Goal: Information Seeking & Learning: Learn about a topic

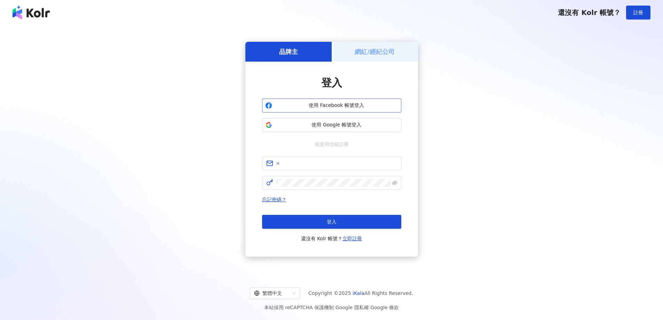
click at [374, 105] on span "使用 Facebook 帳號登入" at bounding box center [336, 105] width 123 height 7
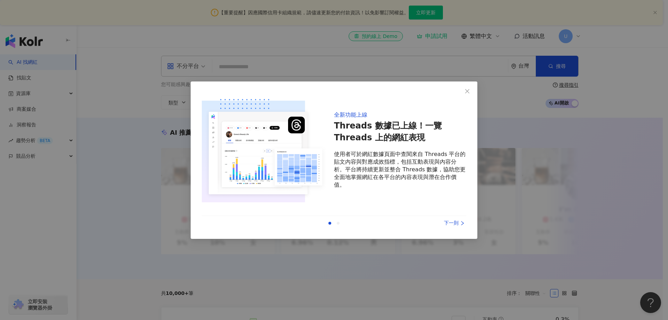
click at [453, 221] on div "下一則" at bounding box center [440, 223] width 52 height 8
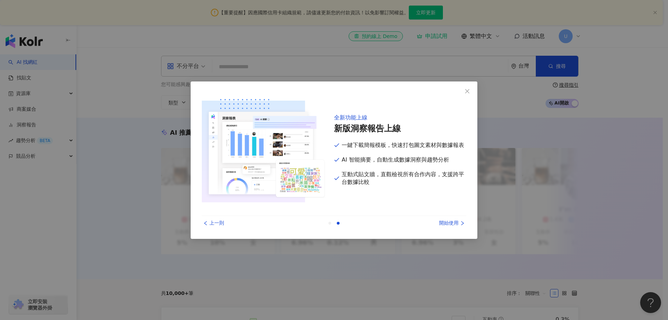
click at [455, 222] on div "開始使用" at bounding box center [440, 223] width 52 height 8
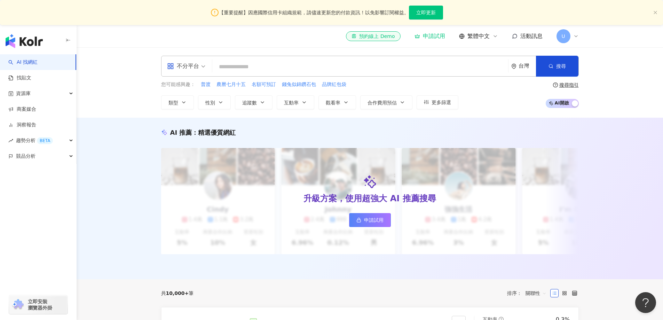
click at [558, 38] on span "U" at bounding box center [563, 36] width 14 height 14
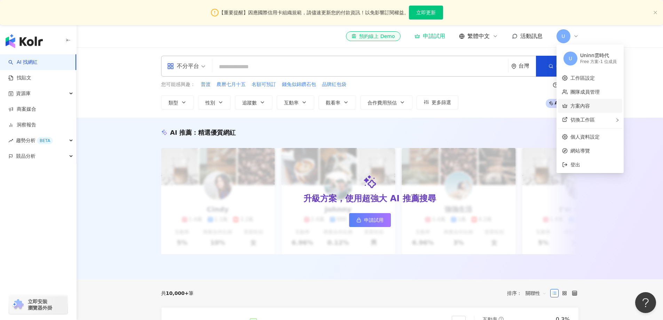
click at [589, 104] on link "方案內容" at bounding box center [579, 106] width 19 height 6
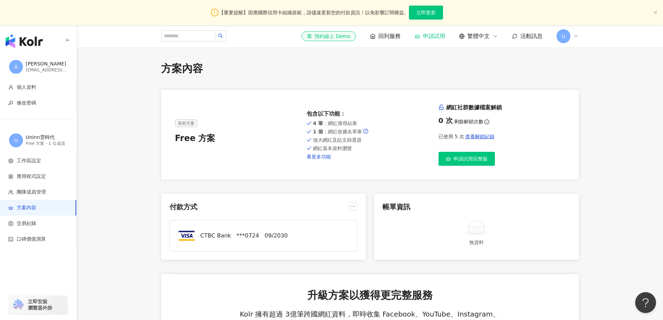
click at [316, 155] on link "看更多功能" at bounding box center [369, 157] width 126 height 6
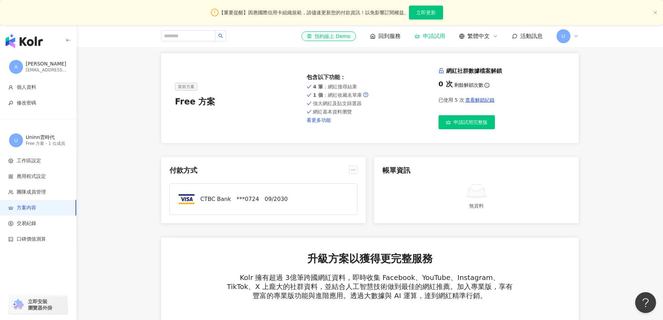
scroll to position [35, 0]
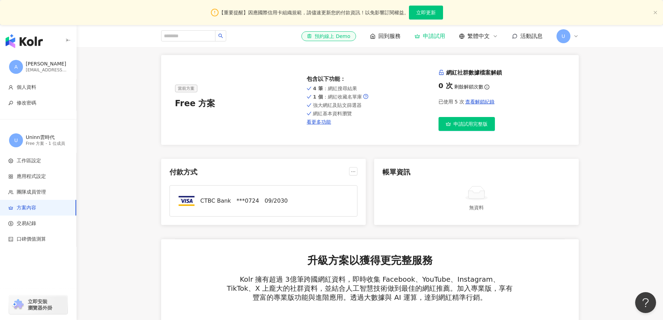
click at [472, 129] on button "申請試用完整版" at bounding box center [466, 124] width 56 height 14
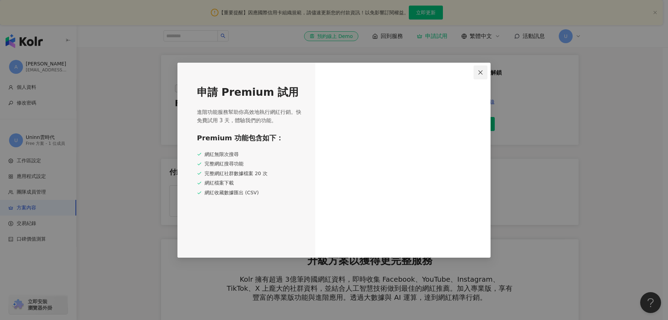
click at [481, 73] on icon "close" at bounding box center [481, 73] width 6 height 6
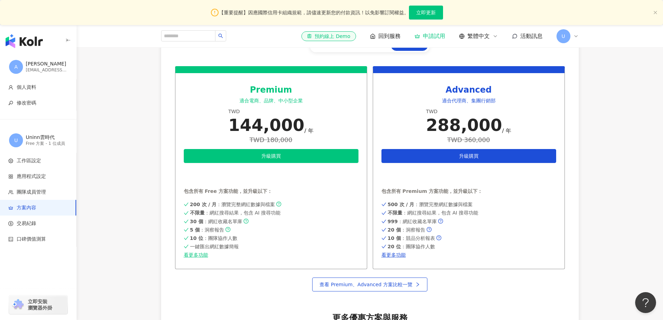
scroll to position [313, 0]
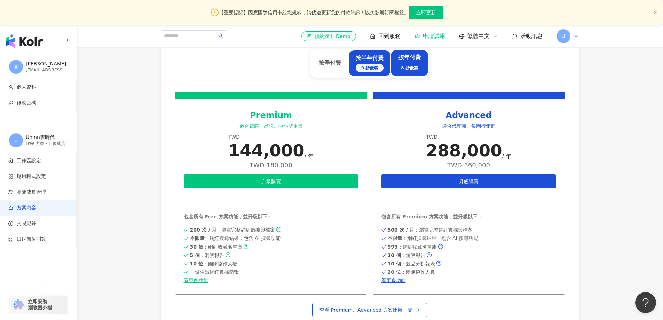
click at [378, 65] on div "9 折優惠" at bounding box center [369, 68] width 28 height 8
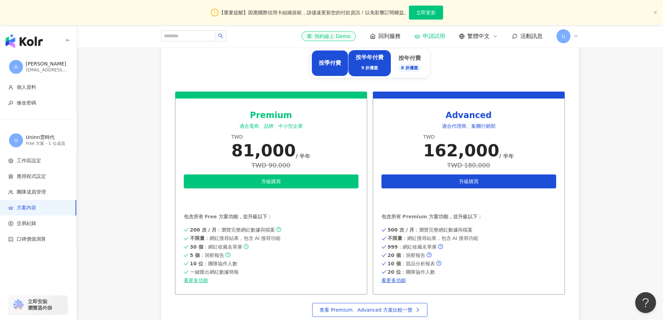
click at [334, 62] on div "按季付費" at bounding box center [330, 63] width 22 height 8
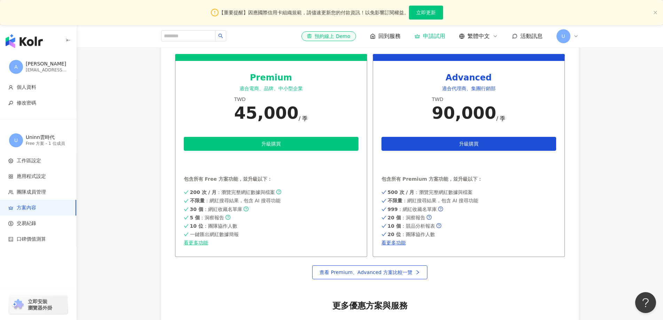
scroll to position [348, 0]
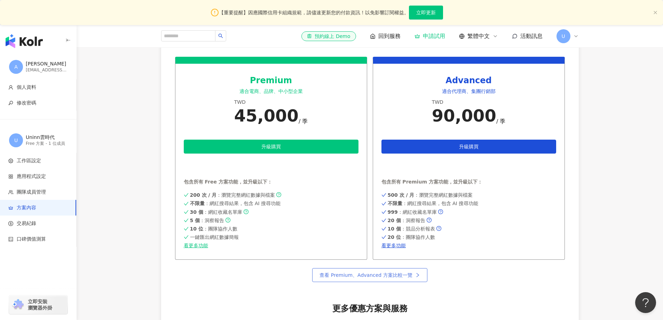
click at [376, 279] on link "查看 Premium、Advanced 方案比較一覽" at bounding box center [369, 275] width 115 height 14
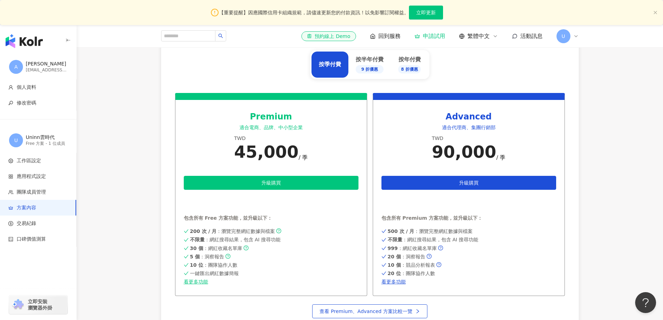
scroll to position [174, 0]
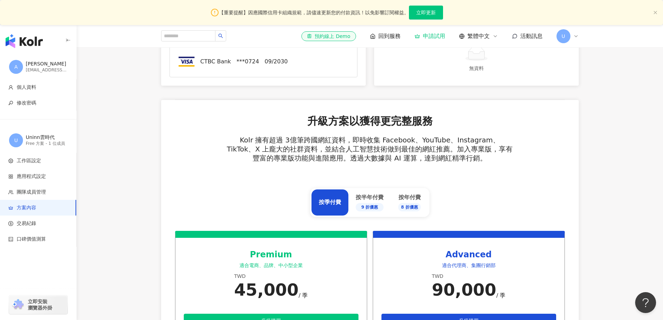
click at [49, 67] on div "[EMAIL_ADDRESS][DOMAIN_NAME]" at bounding box center [47, 70] width 42 height 6
click at [42, 190] on span "團隊成員管理" at bounding box center [31, 192] width 29 height 7
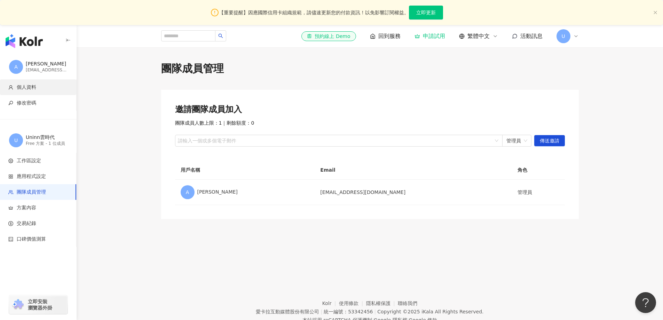
click at [30, 89] on span "個人資料" at bounding box center [26, 87] width 19 height 7
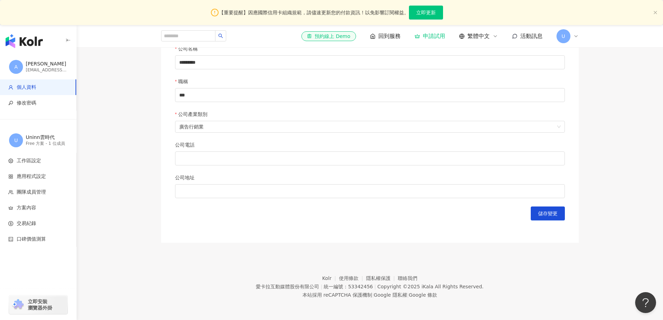
scroll to position [291, 0]
click at [31, 41] on img "button" at bounding box center [24, 41] width 37 height 14
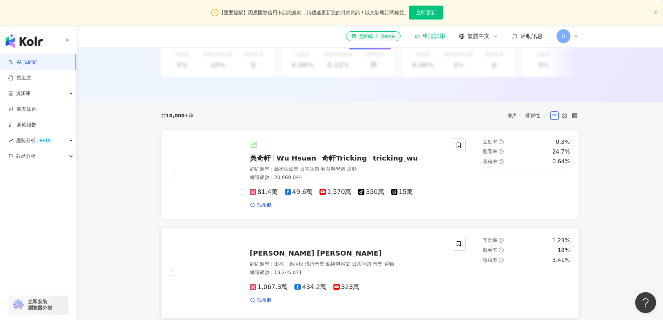
scroll to position [174, 0]
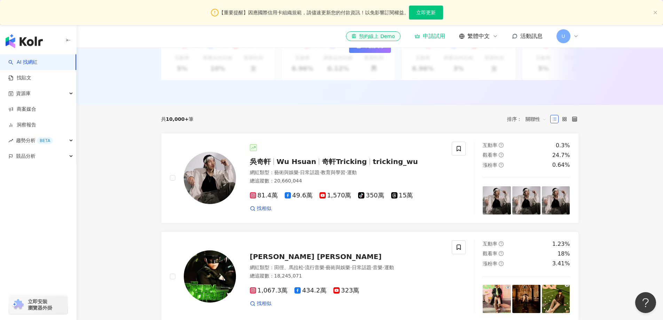
click at [536, 123] on span "關聯性" at bounding box center [535, 118] width 21 height 11
click at [538, 158] on div "漲粉率" at bounding box center [536, 162] width 26 height 12
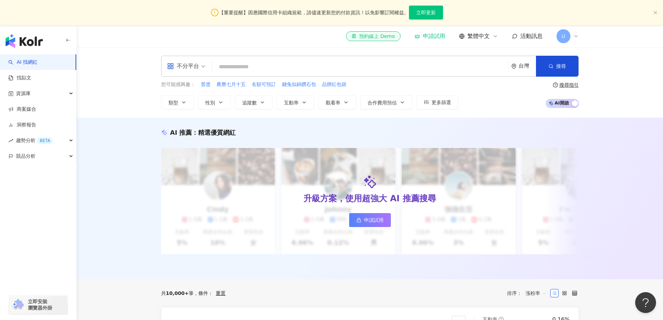
click at [284, 64] on input "search" at bounding box center [360, 66] width 290 height 13
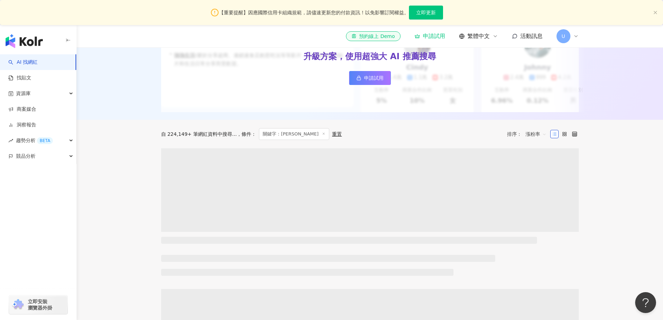
scroll to position [139, 0]
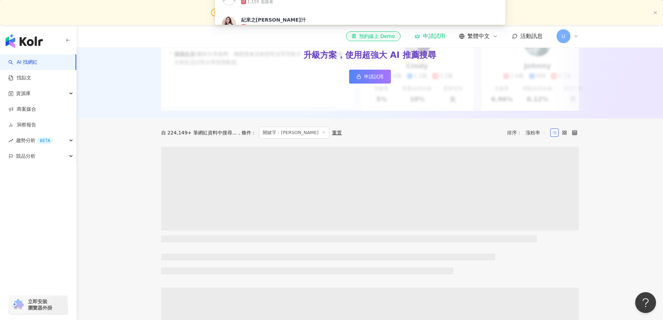
type input "**"
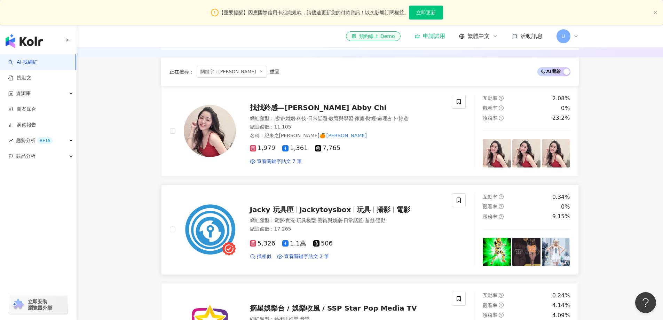
scroll to position [174, 0]
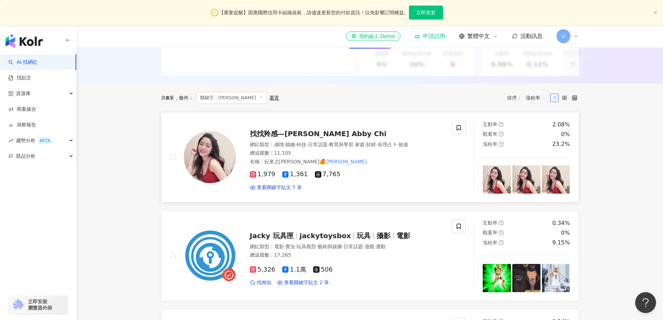
click at [301, 138] on span "找找羚感—[PERSON_NAME] Abby Chi" at bounding box center [318, 133] width 137 height 8
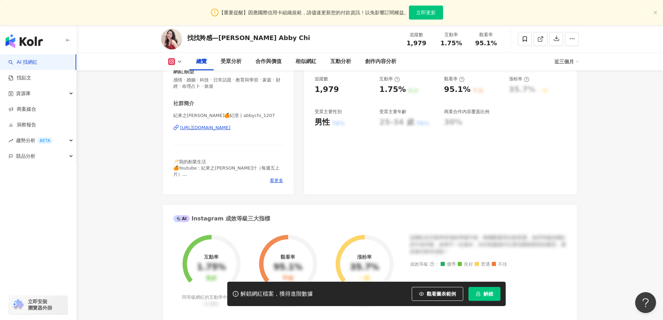
scroll to position [70, 0]
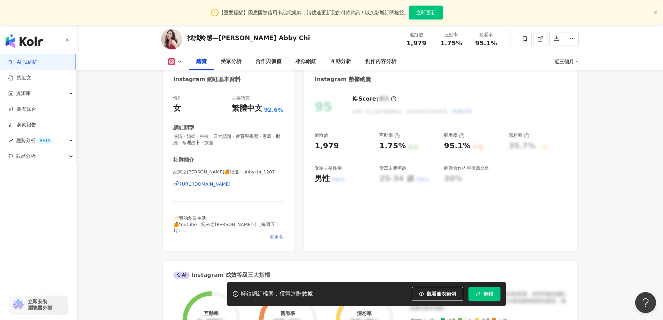
click at [279, 237] on span "看更多" at bounding box center [277, 237] width 14 height 6
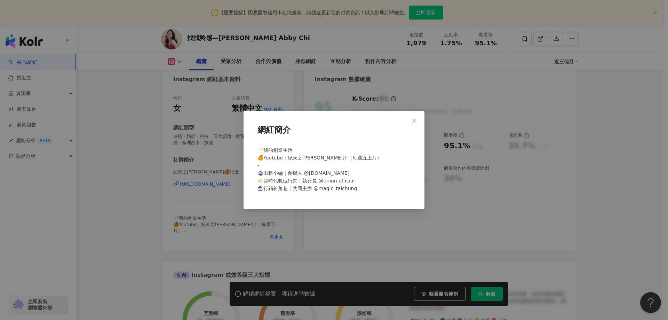
click at [150, 202] on div "網紅簡介 🥂我的創業生活 🍊Youtube：紀來之[PERSON_NAME]汁（每週五上片） - 🤹🏻‍♀️出租小編｜創辦人 @[DOMAIN_NAME] 🌤…" at bounding box center [334, 160] width 668 height 320
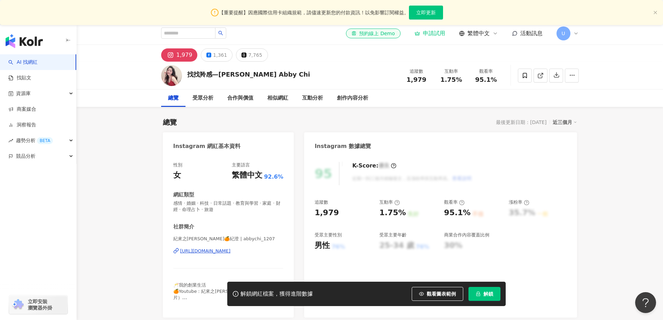
scroll to position [0, 0]
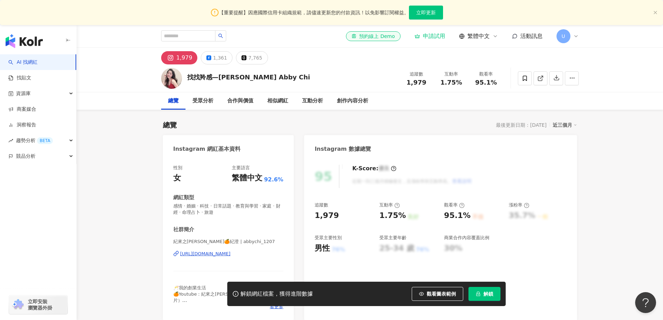
click at [565, 125] on div "近三個月" at bounding box center [564, 124] width 24 height 9
click at [207, 101] on div "受眾分析" at bounding box center [202, 101] width 21 height 8
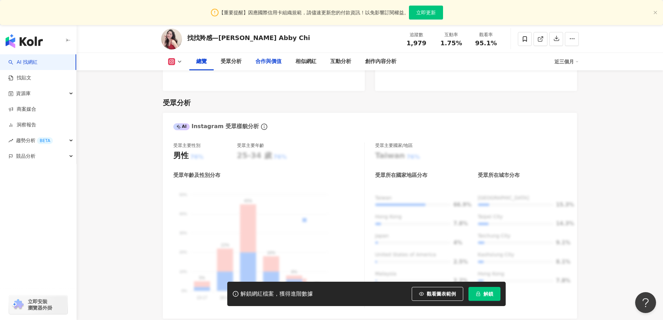
click at [277, 59] on div "合作與價值" at bounding box center [268, 61] width 26 height 8
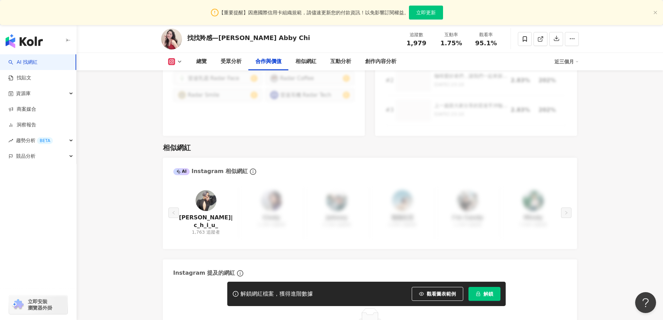
scroll to position [1112, 0]
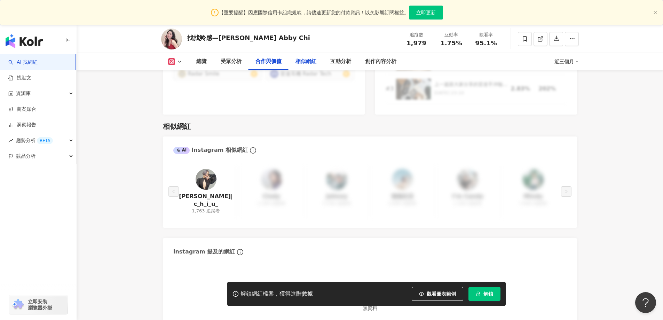
click at [305, 63] on div "相似網紅" at bounding box center [305, 61] width 21 height 8
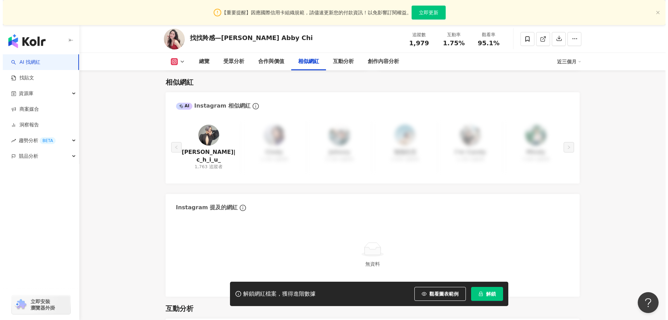
scroll to position [1101, 0]
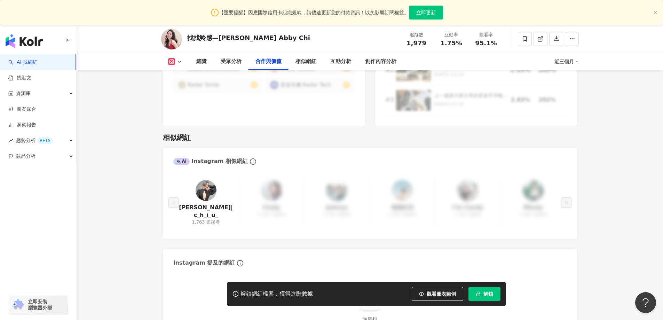
click at [273, 185] on div "[PERSON_NAME]|c_h_i_u_ 1,763 追蹤者 [PERSON_NAME] 1,300 追蹤者 [PERSON_NAME] 5,300 追蹤…" at bounding box center [369, 202] width 393 height 51
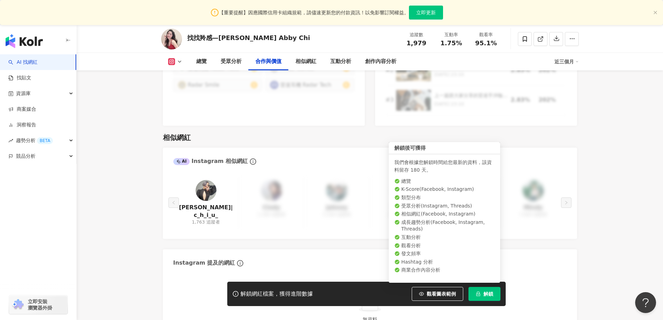
click at [481, 295] on button "解鎖" at bounding box center [484, 294] width 32 height 14
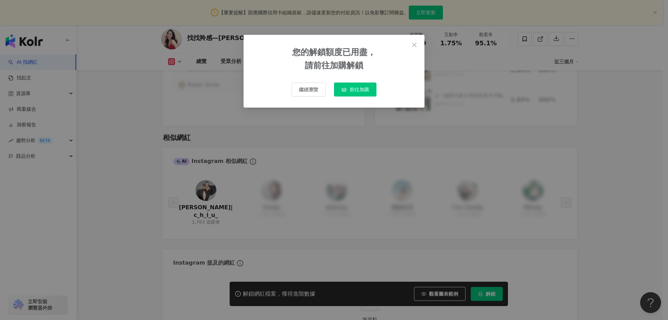
click at [362, 89] on span "前往加購" at bounding box center [359, 90] width 19 height 6
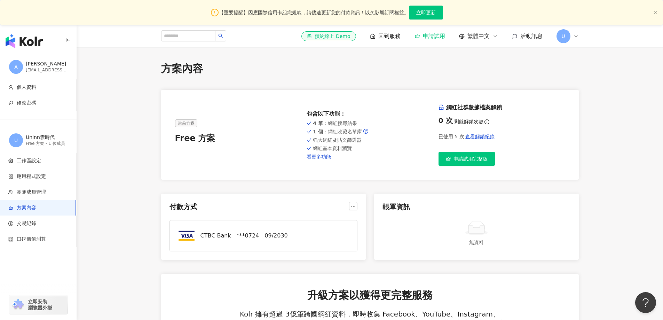
click at [387, 38] on span "回到服務" at bounding box center [389, 36] width 22 height 8
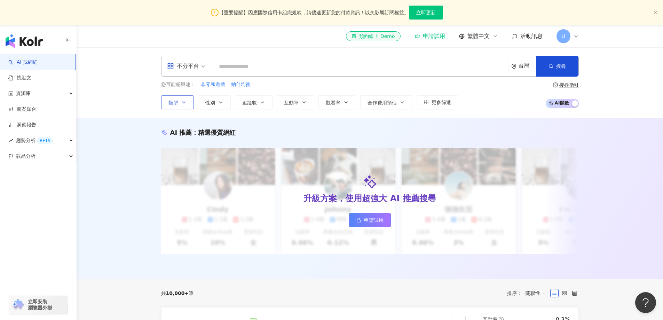
click at [181, 103] on icon "button" at bounding box center [184, 102] width 6 height 6
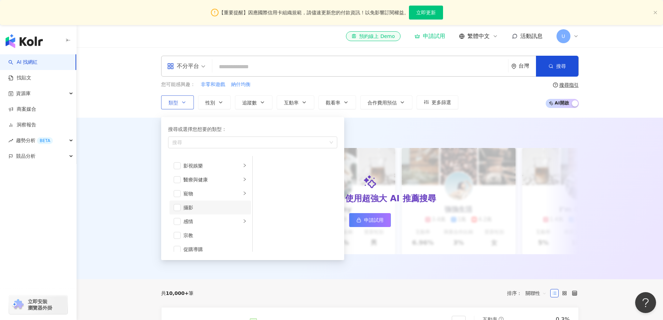
scroll to position [174, 0]
click at [175, 214] on span "button" at bounding box center [177, 212] width 7 height 7
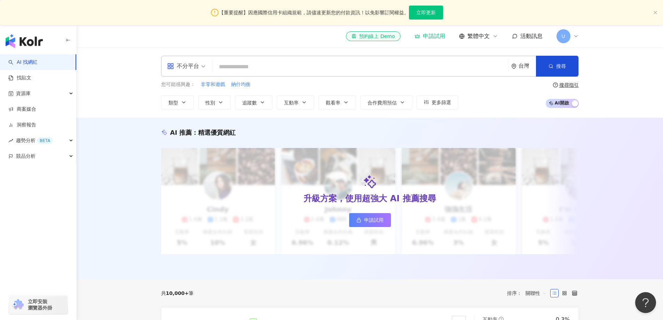
click at [391, 125] on div "AI 推薦 ： 精選優質網紅 升級方案，使用超強大 AI 推薦搜尋 申請試用 Cindy 1.4萬 1.1萬 3.2萬 互動率 5% 商業合作比例 10% 受…" at bounding box center [370, 198] width 586 height 161
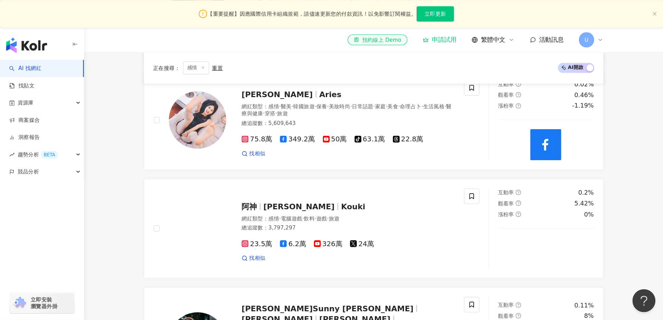
scroll to position [342, 0]
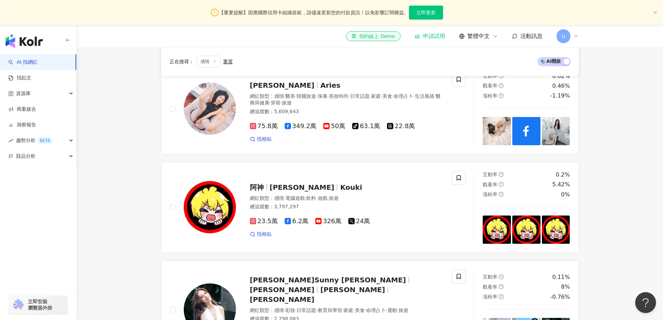
click at [632, 137] on main "不分平台 台灣 搜尋 您可能感興趣： 非零和遊戲 納什均衡 類型 性別 追蹤數 互動率 觀看率 合作費用預估 更多篩選 搜尋指引 AI 開啟 AI 關閉 AI…" at bounding box center [370, 147] width 586 height 885
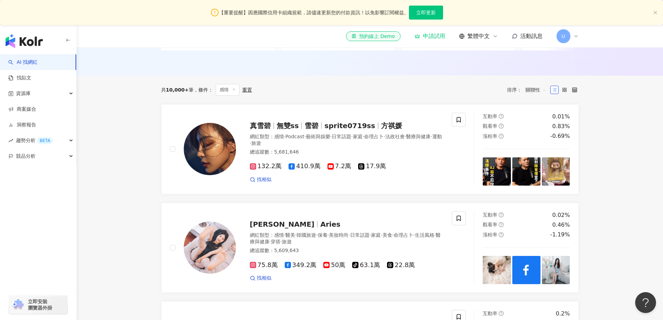
scroll to position [203, 0]
click at [36, 106] on link "商案媒合" at bounding box center [22, 109] width 28 height 7
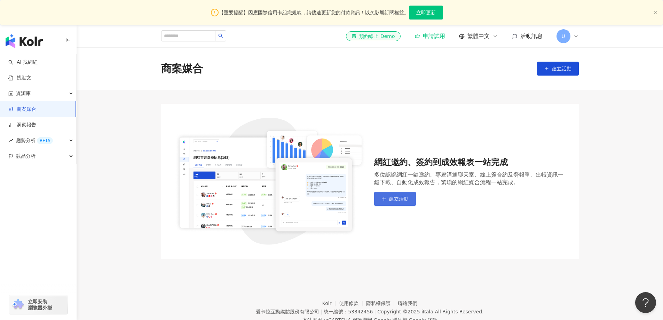
click at [393, 198] on span "建立活動" at bounding box center [398, 199] width 19 height 6
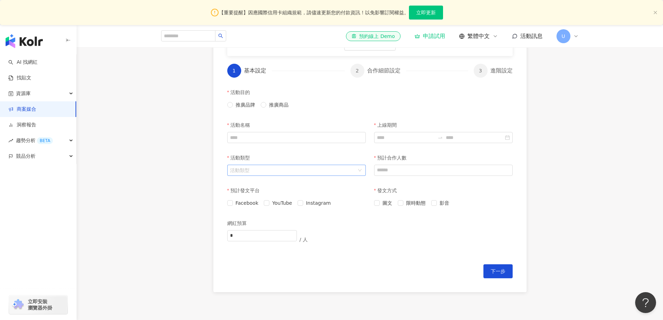
scroll to position [139, 0]
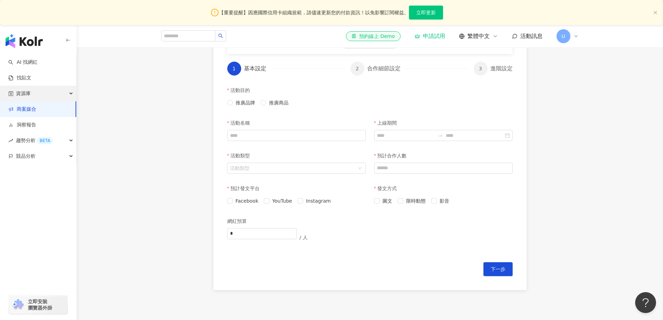
click at [42, 96] on div "資源庫" at bounding box center [38, 94] width 76 height 16
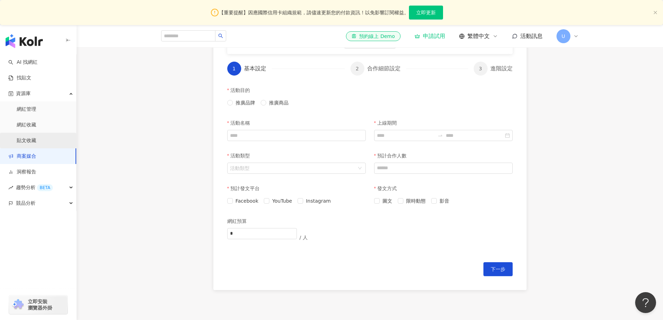
click at [36, 139] on link "貼文收藏" at bounding box center [26, 140] width 19 height 7
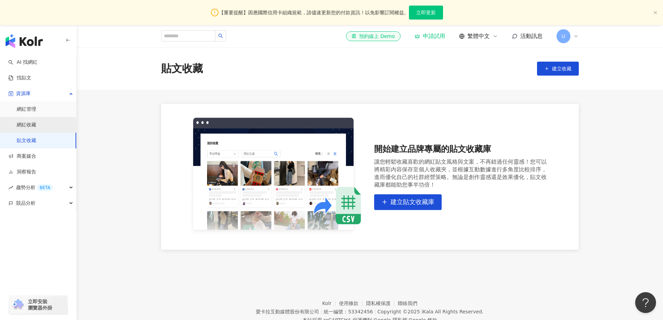
click at [36, 123] on link "網紅收藏" at bounding box center [26, 124] width 19 height 7
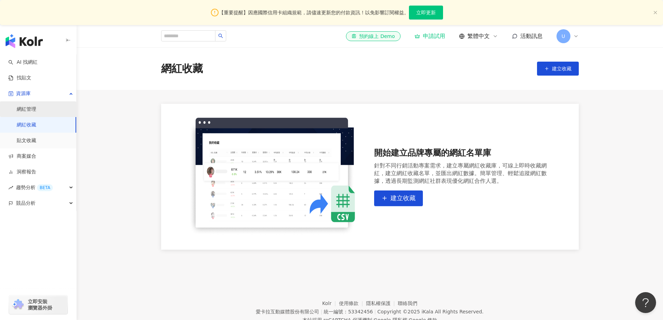
click at [36, 111] on link "網紅管理" at bounding box center [26, 109] width 19 height 7
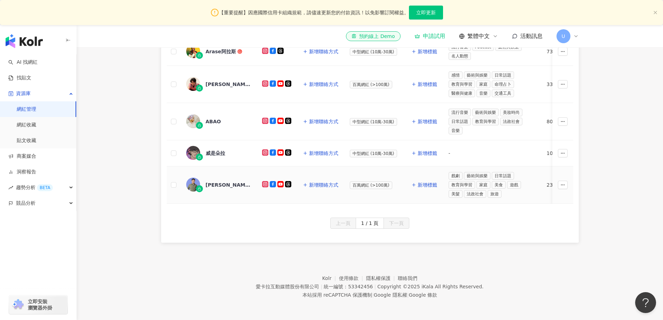
scroll to position [180, 0]
click at [561, 182] on icon "button" at bounding box center [562, 184] width 5 height 5
click at [552, 243] on span "移除網紅管理" at bounding box center [546, 246] width 29 height 6
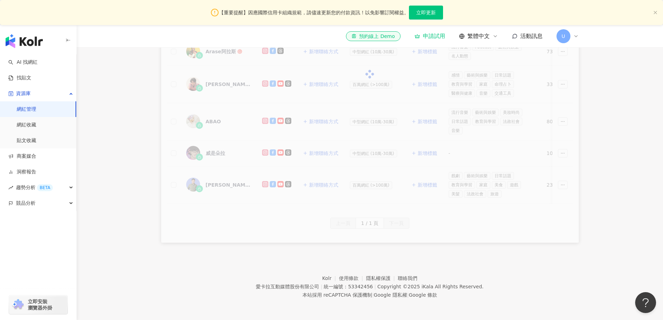
click at [563, 148] on div "網紅名稱 社群平台 聯絡資訊 網紅量級 自訂標籤 網紅類型 追蹤數 K-Score 近三個月 受眾主要年齡 受眾主要性別 互動率 近三個月 Reels 互動率…" at bounding box center [369, 124] width 417 height 238
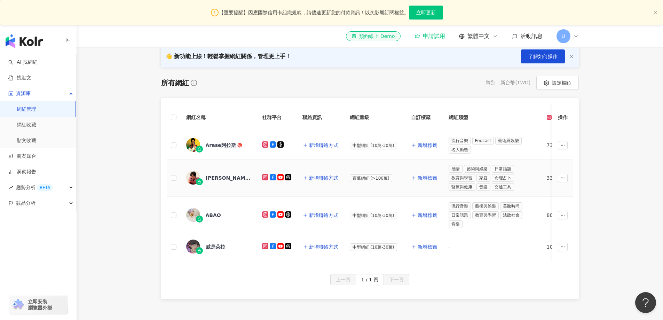
scroll to position [73, 0]
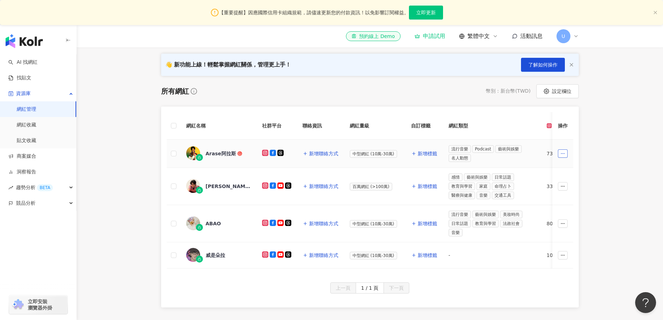
click at [562, 155] on icon "button" at bounding box center [562, 153] width 5 height 5
click at [546, 216] on span "移除網紅管理" at bounding box center [546, 216] width 29 height 6
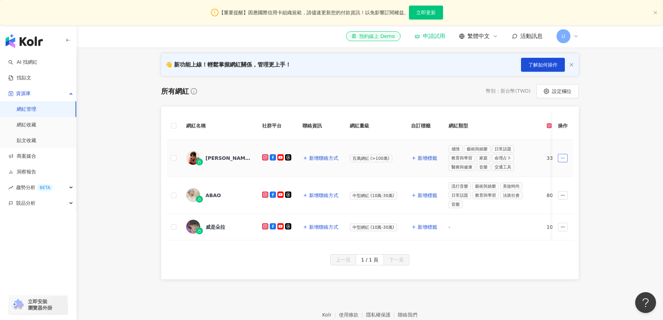
click at [559, 156] on button "button" at bounding box center [563, 158] width 10 height 8
click at [543, 223] on span "移除網紅管理" at bounding box center [546, 220] width 29 height 6
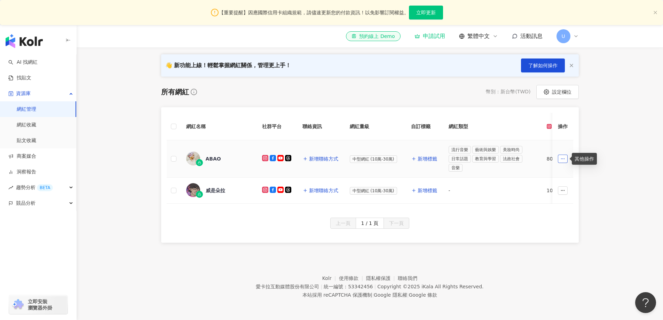
click at [566, 156] on button "button" at bounding box center [563, 158] width 10 height 8
click at [551, 218] on span "移除網紅管理" at bounding box center [546, 221] width 29 height 6
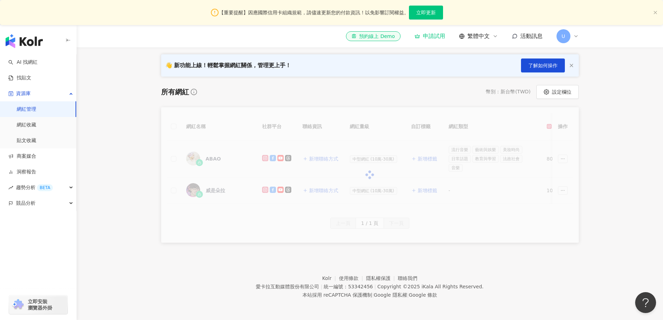
scroll to position [40, 0]
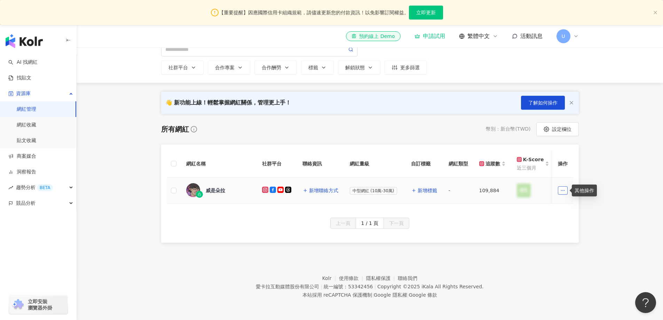
click at [563, 188] on icon "button" at bounding box center [562, 190] width 5 height 5
click at [550, 249] on span "移除網紅管理" at bounding box center [546, 252] width 29 height 6
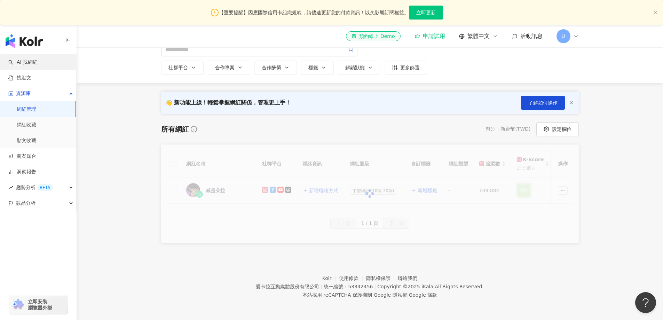
scroll to position [32, 0]
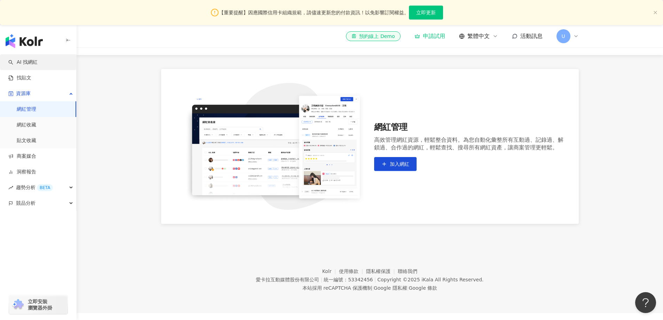
click at [38, 64] on link "AI 找網紅" at bounding box center [22, 62] width 29 height 7
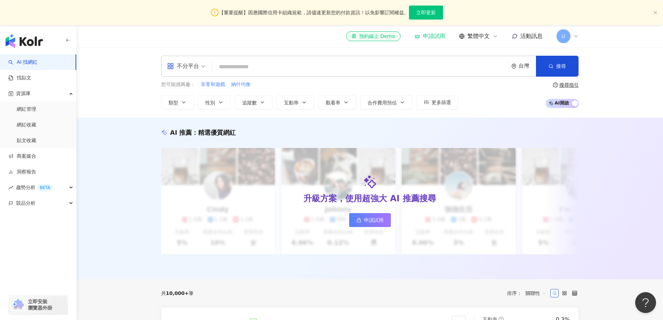
click at [128, 205] on div "AI 推薦 ： 精選優質網紅 升級方案，使用超強大 AI 推薦搜尋 申請試用 Cindy 1.4萬 1.1萬 3.2萬 互動率 5% 商業合作比例 10% 受…" at bounding box center [370, 198] width 586 height 161
click at [36, 143] on link "貼文收藏" at bounding box center [26, 140] width 19 height 7
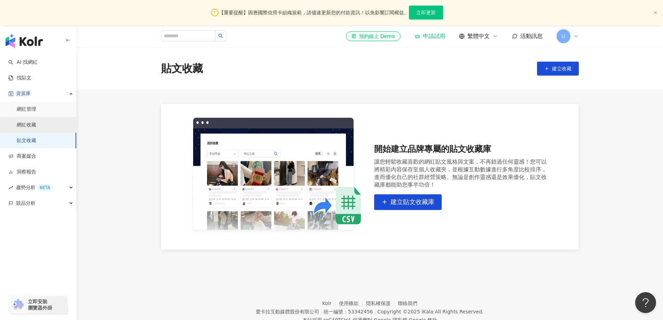
click at [36, 127] on link "網紅收藏" at bounding box center [26, 124] width 19 height 7
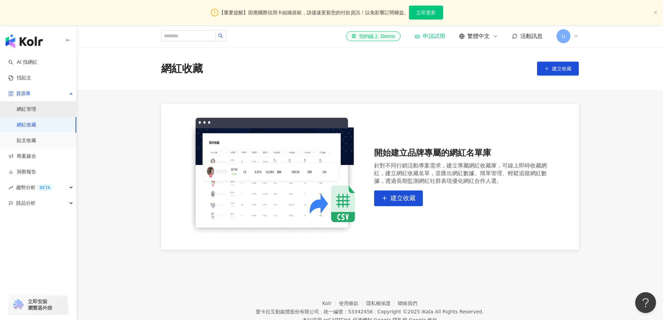
click at [36, 110] on link "網紅管理" at bounding box center [26, 109] width 19 height 7
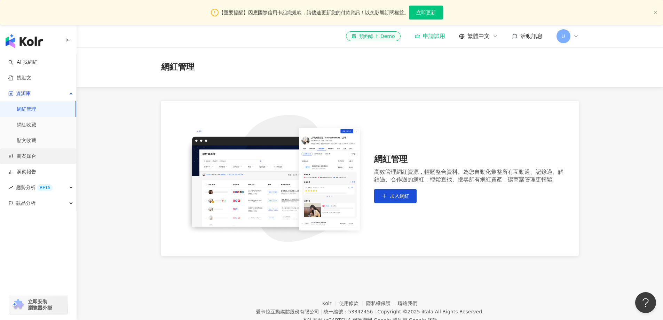
click at [36, 157] on link "商案媒合" at bounding box center [22, 156] width 28 height 7
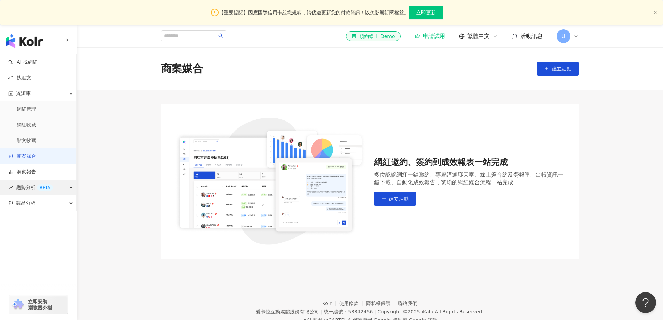
click at [56, 188] on div "趨勢分析 BETA" at bounding box center [38, 187] width 76 height 16
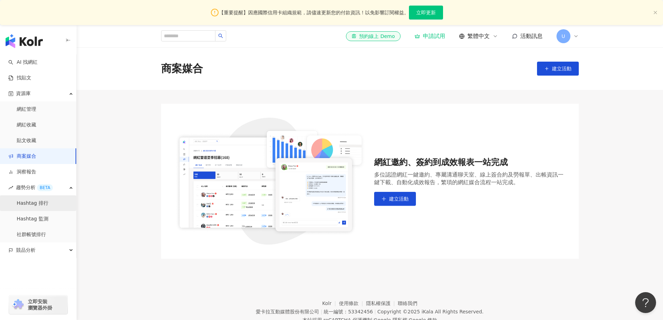
click at [48, 206] on link "Hashtag 排行" at bounding box center [33, 203] width 32 height 7
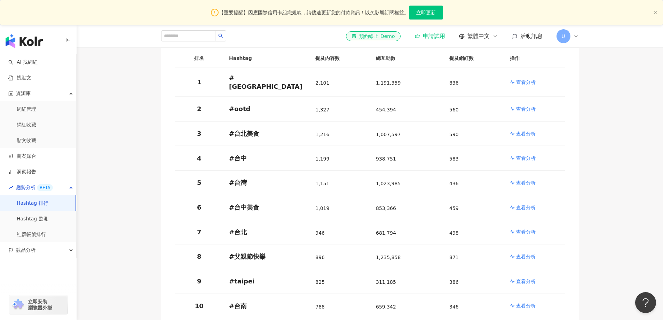
scroll to position [104, 0]
click at [48, 220] on link "Hashtag 監測" at bounding box center [33, 218] width 32 height 7
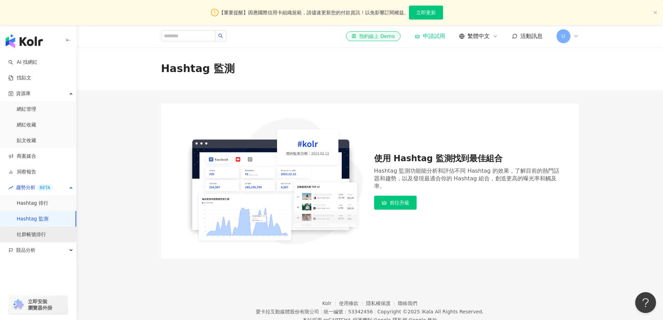
click at [46, 233] on link "社群帳號排行" at bounding box center [31, 234] width 29 height 7
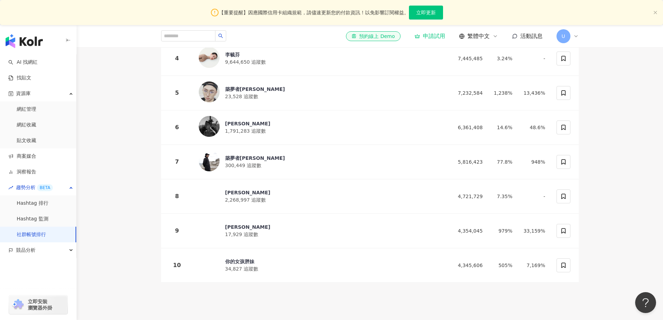
scroll to position [274, 0]
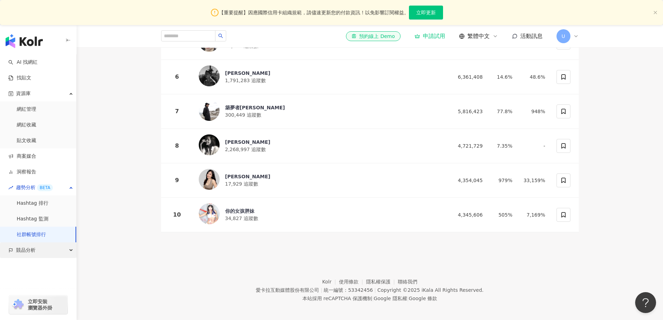
click at [43, 249] on div "競品分析" at bounding box center [38, 250] width 76 height 16
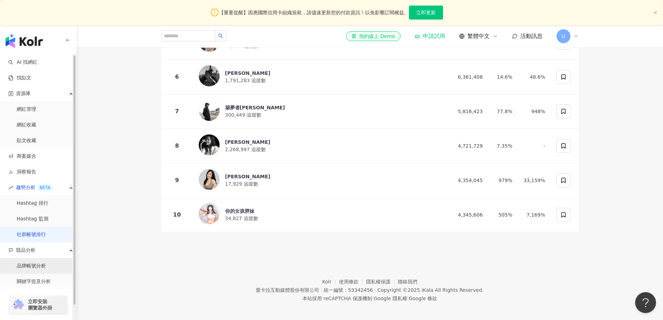
click at [38, 269] on link "品牌帳號分析" at bounding box center [31, 265] width 29 height 7
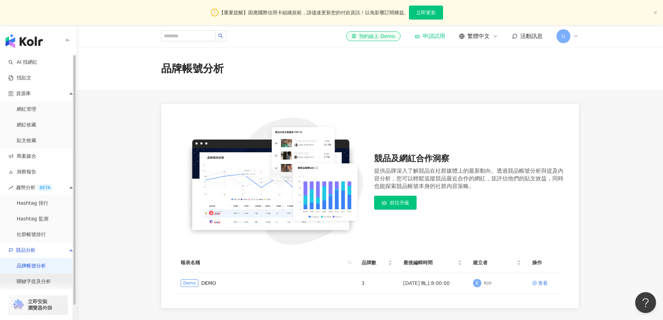
click at [46, 280] on link "關鍵字提及分析" at bounding box center [34, 281] width 34 height 7
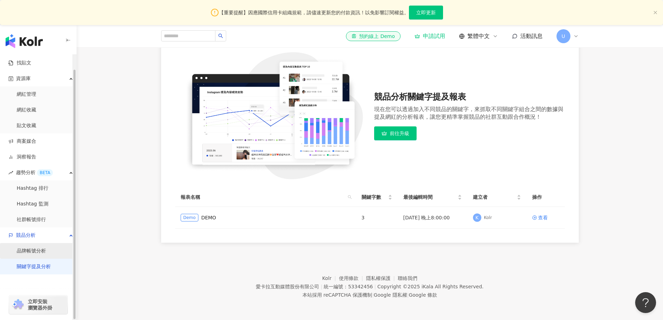
scroll to position [15, 0]
click at [46, 254] on link "品牌帳號分析" at bounding box center [31, 250] width 29 height 7
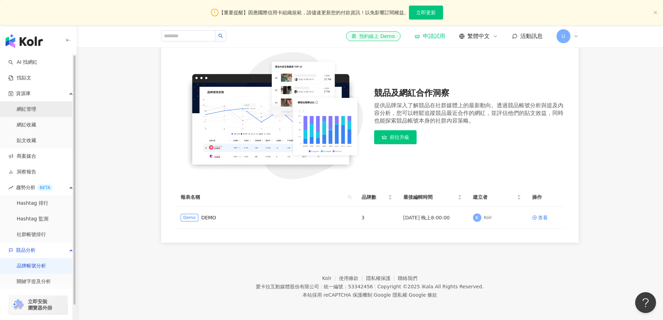
click at [36, 110] on link "網紅管理" at bounding box center [26, 109] width 19 height 7
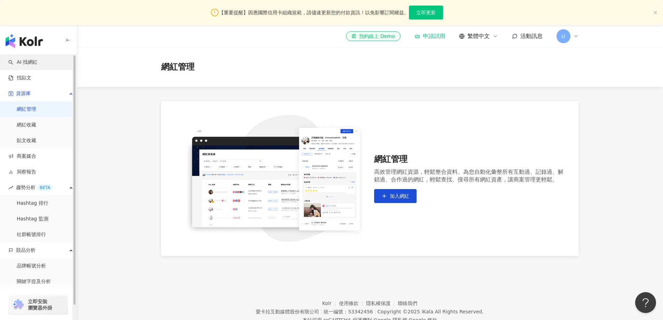
click at [38, 63] on link "AI 找網紅" at bounding box center [22, 62] width 29 height 7
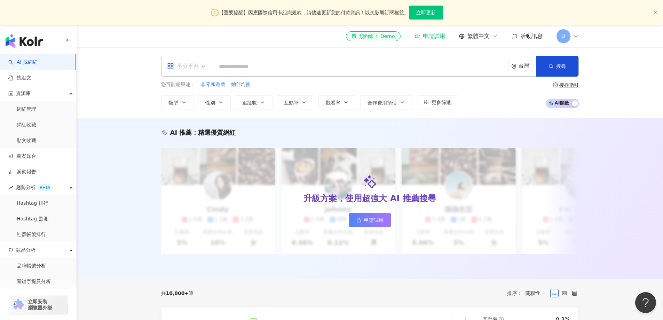
click at [193, 72] on span at bounding box center [186, 66] width 38 height 20
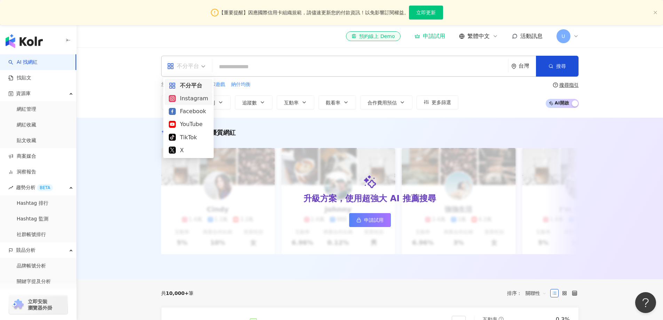
click at [183, 104] on div "Instagram" at bounding box center [189, 98] width 48 height 13
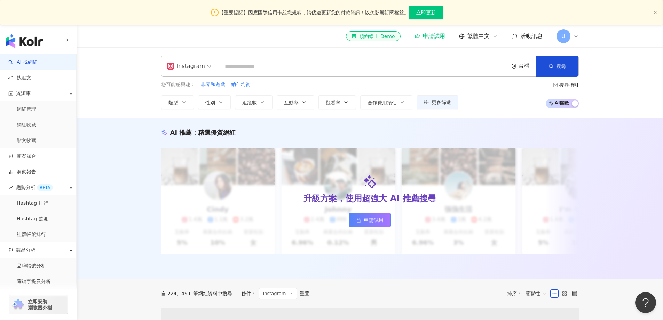
click at [267, 64] on input "search" at bounding box center [363, 66] width 284 height 13
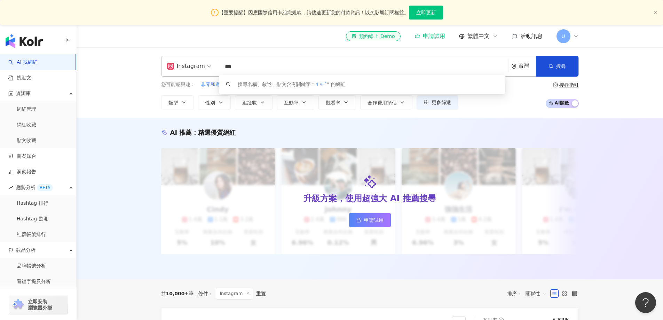
type input "*"
type input "***"
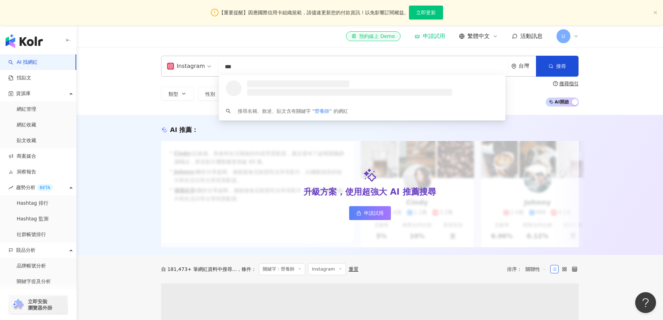
scroll to position [0, 0]
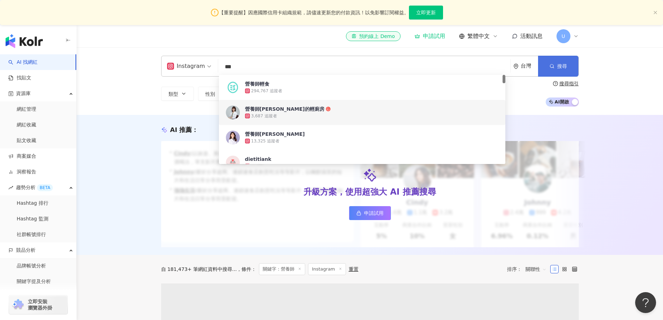
click at [563, 67] on span "搜尋" at bounding box center [562, 66] width 10 height 6
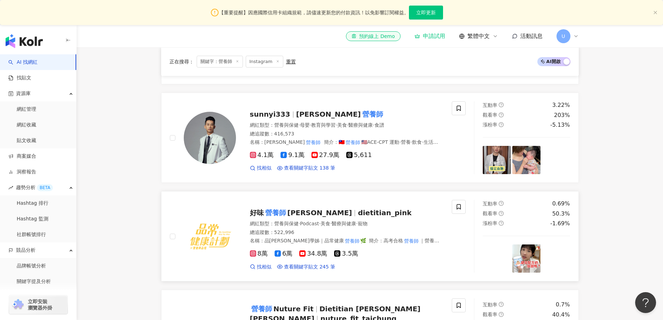
scroll to position [271, 0]
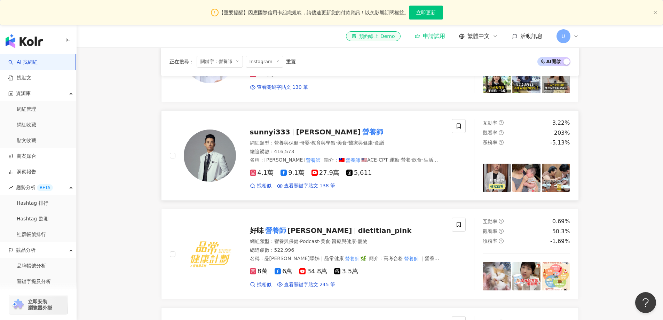
click at [222, 154] on img at bounding box center [210, 155] width 52 height 52
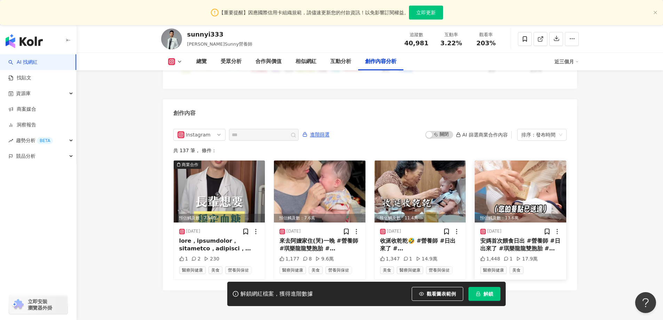
scroll to position [2155, 0]
